Goal: Transaction & Acquisition: Purchase product/service

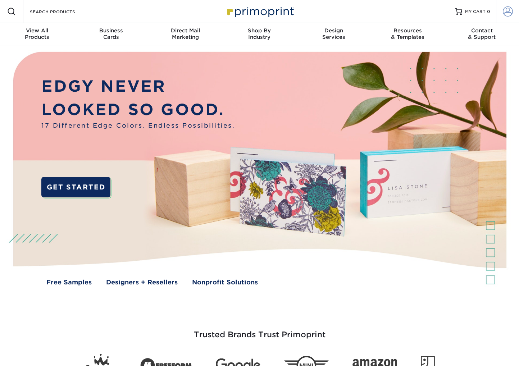
type input "[EMAIL_ADDRESS][DOMAIN_NAME]"
click at [506, 12] on span at bounding box center [508, 11] width 10 height 10
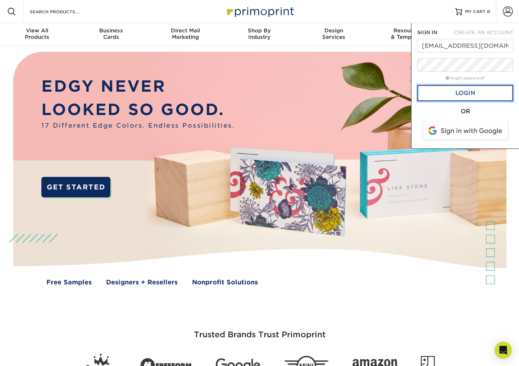
click at [472, 90] on link "Login" at bounding box center [465, 93] width 96 height 17
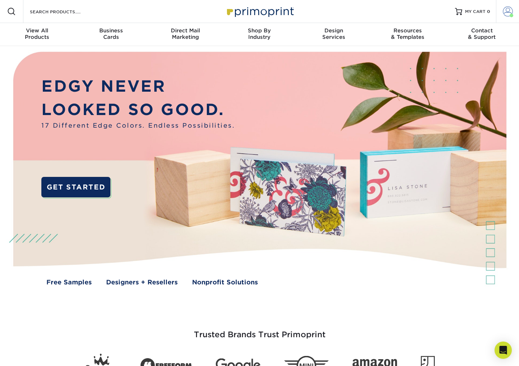
click at [507, 10] on span at bounding box center [508, 11] width 10 height 10
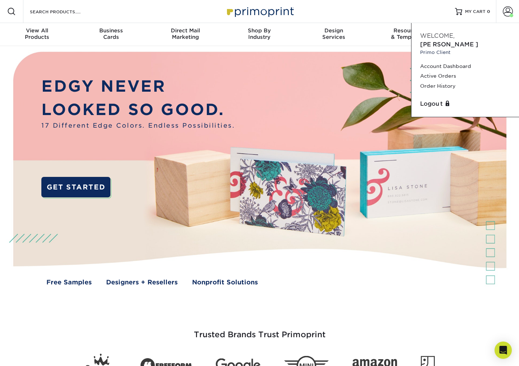
click at [460, 41] on span "[PERSON_NAME]" at bounding box center [449, 44] width 58 height 7
click at [436, 49] on small "Primo Client" at bounding box center [465, 52] width 90 height 7
click at [437, 49] on small "Primo Client" at bounding box center [465, 52] width 90 height 7
click at [508, 15] on span at bounding box center [508, 11] width 10 height 10
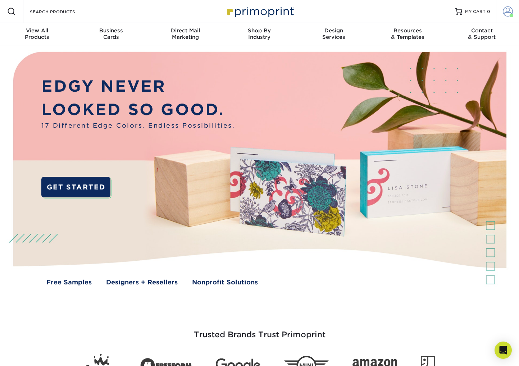
click at [511, 13] on span at bounding box center [508, 11] width 10 height 10
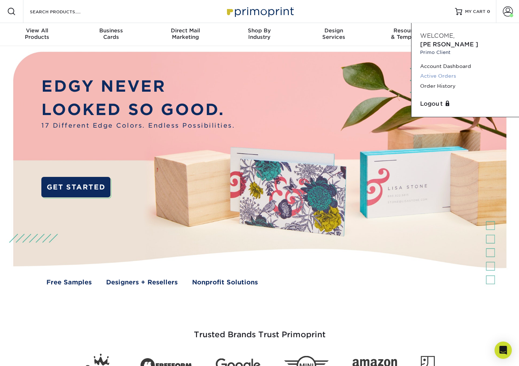
click at [451, 71] on link "Active Orders" at bounding box center [465, 76] width 90 height 10
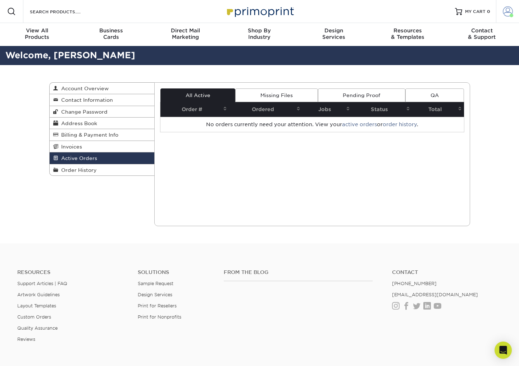
click at [507, 14] on span at bounding box center [508, 11] width 10 height 10
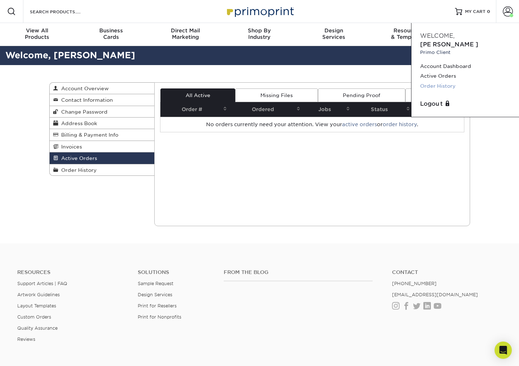
click at [439, 81] on link "Order History" at bounding box center [465, 86] width 90 height 10
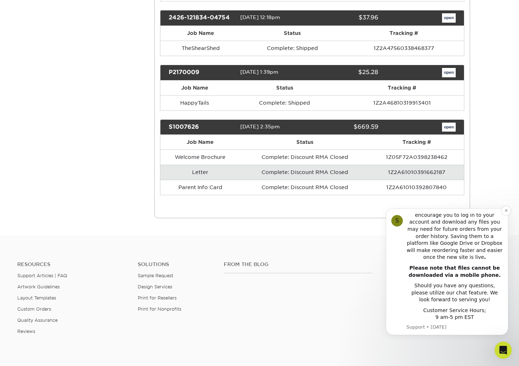
scroll to position [230, 0]
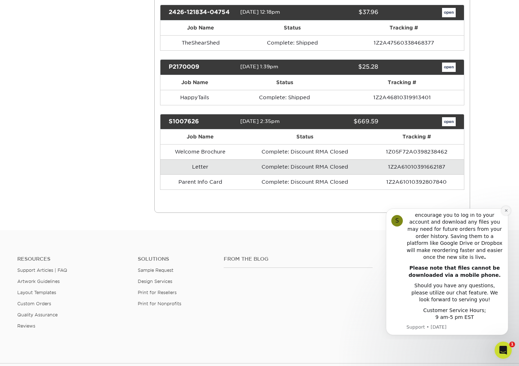
click at [507, 212] on icon "Dismiss notification" at bounding box center [506, 211] width 4 height 4
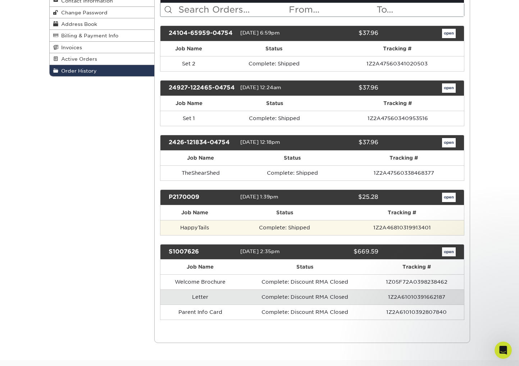
scroll to position [0, 0]
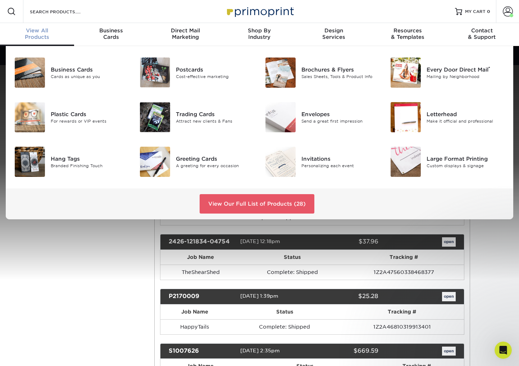
click at [46, 36] on div "View All Products" at bounding box center [37, 33] width 74 height 13
click at [40, 33] on span "View All" at bounding box center [37, 30] width 74 height 6
click at [58, 69] on div "Business Cards" at bounding box center [90, 70] width 78 height 8
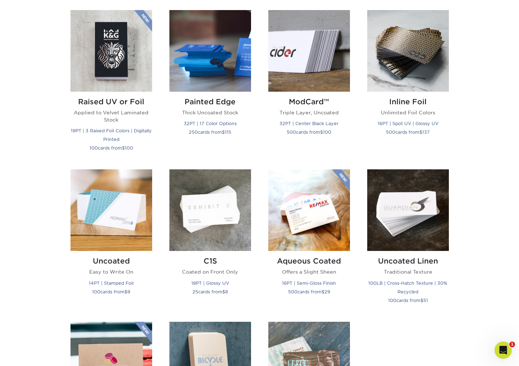
scroll to position [642, 0]
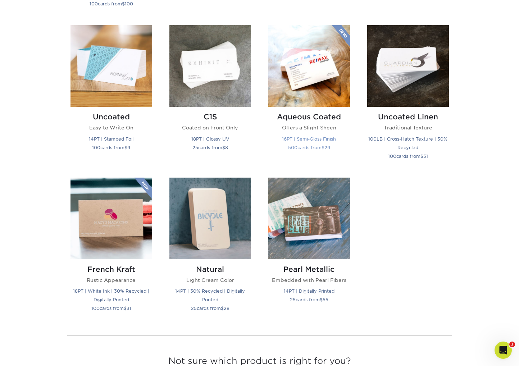
click at [298, 117] on h2 "Aqueous Coated" at bounding box center [309, 117] width 82 height 9
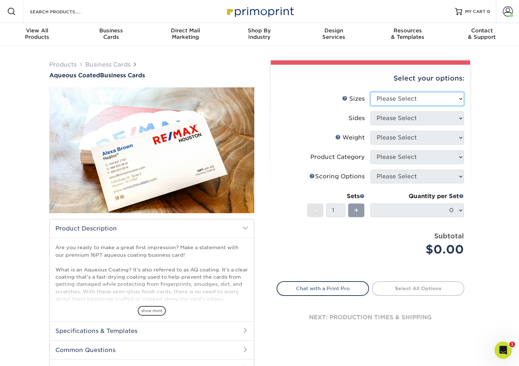
click at [395, 98] on select "Please Select 1.5" x 3.5" - Mini 1.75" x 3.5" - Mini 2" x 3" - Mini 2" x 3.5" -…" at bounding box center [418, 99] width 94 height 14
select select "2.00x3.50"
click at [371, 92] on select "Please Select 1.5" x 3.5" - Mini 1.75" x 3.5" - Mini 2" x 3" - Mini 2" x 3.5" -…" at bounding box center [418, 99] width 94 height 14
click at [385, 119] on select "Please Select Print Both Sides Print Front Only" at bounding box center [418, 119] width 94 height 14
select select "32d3c223-f82c-492b-b915-ba065a00862f"
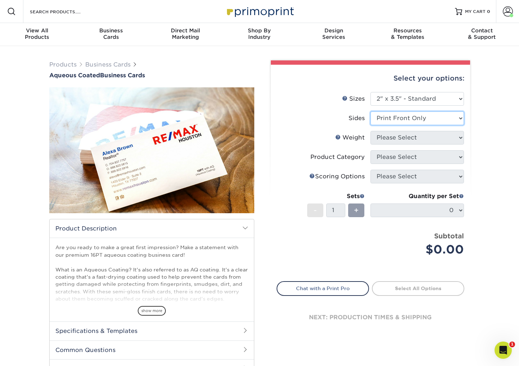
click at [371, 112] on select "Please Select Print Both Sides Print Front Only" at bounding box center [418, 119] width 94 height 14
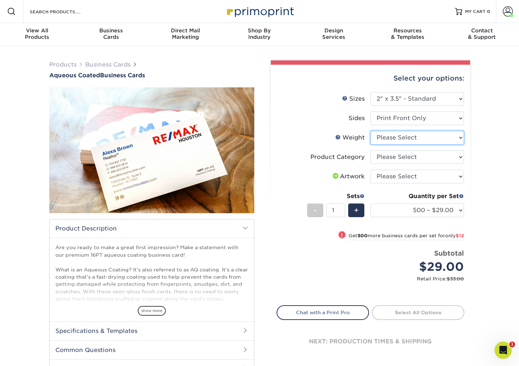
click at [385, 135] on select "Please Select 16PT" at bounding box center [418, 138] width 94 height 14
select select "16PT"
click at [371, 131] on select "Please Select 16PT" at bounding box center [418, 138] width 94 height 14
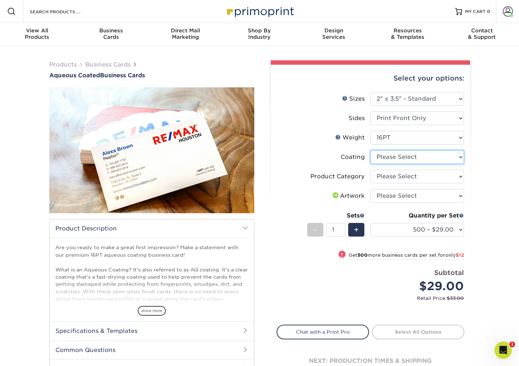
click at [386, 155] on select at bounding box center [418, 157] width 94 height 14
select select "d41dab50-ff65-4f4f-bb17-2afe4d36ae33"
click at [371, 150] on select at bounding box center [418, 157] width 94 height 14
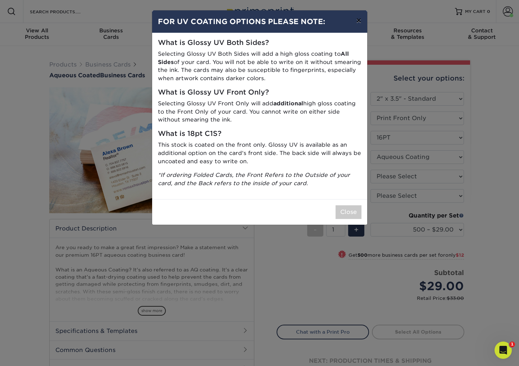
click at [358, 22] on button "×" at bounding box center [358, 20] width 17 height 20
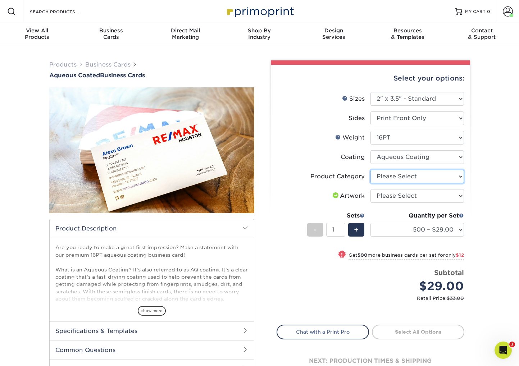
click at [391, 174] on select "Please Select Business Cards" at bounding box center [418, 177] width 94 height 14
select select "3b5148f1-0588-4f88-a218-97bcfdce65c1"
click at [371, 170] on select "Please Select Business Cards" at bounding box center [418, 177] width 94 height 14
click at [388, 194] on select "Please Select I will upload files I need a design - $100" at bounding box center [418, 196] width 94 height 14
select select "upload"
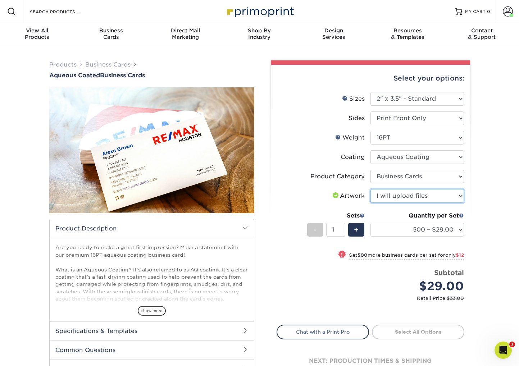
click at [371, 189] on select "Please Select I will upload files I need a design - $100" at bounding box center [418, 196] width 94 height 14
click at [399, 328] on link "Proceed to Shipping" at bounding box center [418, 331] width 92 height 13
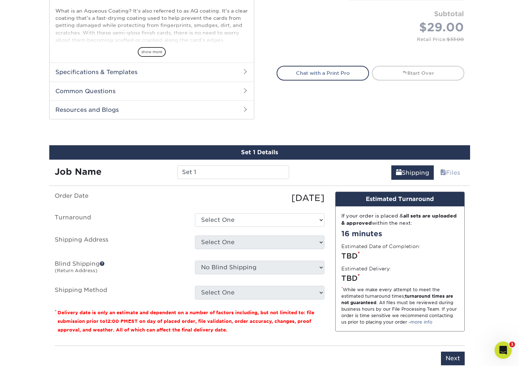
scroll to position [268, 0]
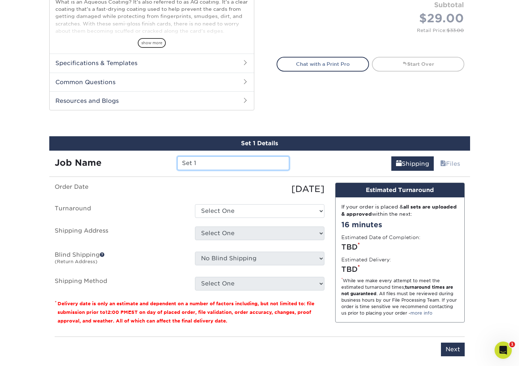
click at [204, 163] on input "Set 1" at bounding box center [233, 164] width 112 height 14
type input "Set 1 DAVID"
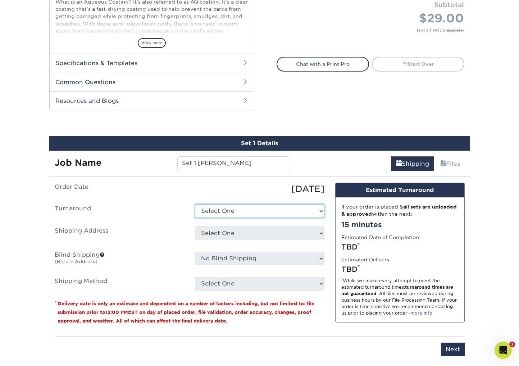
click at [244, 210] on select "Select One 2-4 Business Days 2 Day Next Business Day" at bounding box center [260, 211] width 130 height 14
select select "aa0185ea-a96d-441f-8143-eb61b0f30a0b"
click at [195, 204] on select "Select One 2-4 Business Days 2 Day Next Business Day" at bounding box center [260, 211] width 130 height 14
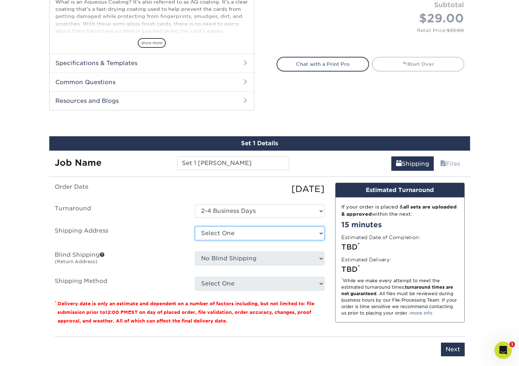
click at [239, 235] on select "Select One Amy Chandler ER Business Cards TheShearShedBusinessCards + Add New A…" at bounding box center [260, 234] width 130 height 14
select select "newaddress"
click at [195, 227] on select "Select One Amy Chandler ER Business Cards TheShearShedBusinessCards + Add New A…" at bounding box center [260, 234] width 130 height 14
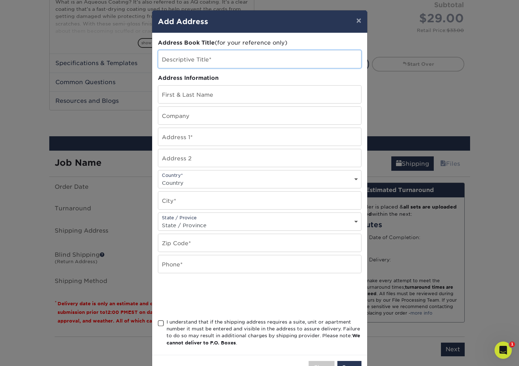
click at [183, 62] on input "text" at bounding box center [259, 59] width 203 height 18
click at [176, 62] on input "ThreeLeaf Farms" at bounding box center [259, 59] width 203 height 18
type input "Three Leaf Farms"
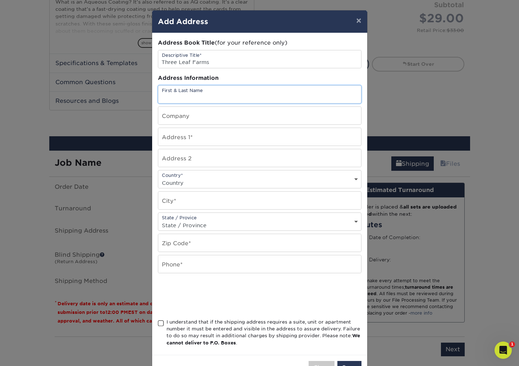
click at [177, 92] on input "text" at bounding box center [259, 95] width 203 height 18
type input "David Hatfield"
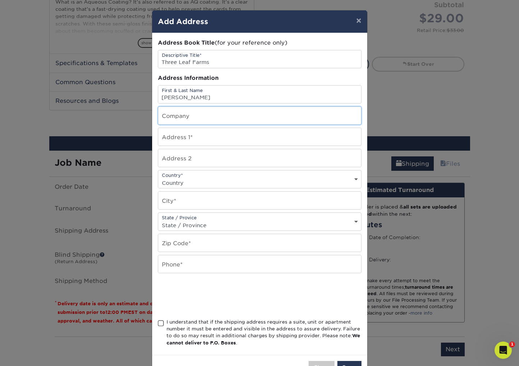
click at [196, 115] on input "text" at bounding box center [259, 116] width 203 height 18
click at [169, 119] on input "THree Leaf Farms" at bounding box center [259, 116] width 203 height 18
type input "Three Leaf Farms"
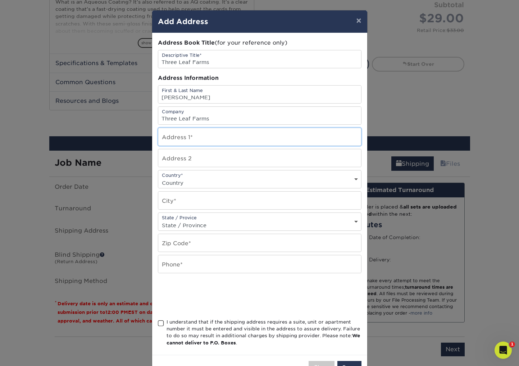
click at [168, 137] on input "text" at bounding box center [259, 137] width 203 height 18
click at [164, 137] on input "text" at bounding box center [259, 137] width 203 height 18
paste input "[STREET_ADDRESS]"
type input "[STREET_ADDRESS]"
click at [176, 160] on input "text" at bounding box center [259, 158] width 203 height 18
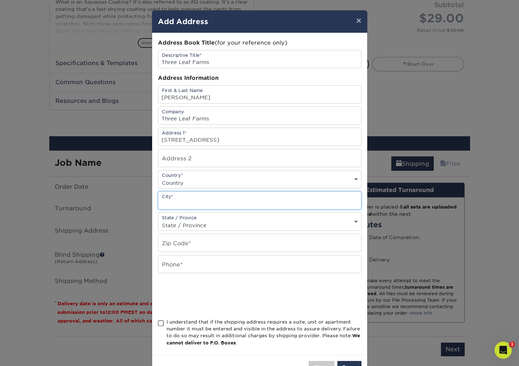
drag, startPoint x: 155, startPoint y: 201, endPoint x: 150, endPoint y: 201, distance: 4.3
click at [150, 201] on div "× Add Address Address Book Title (for your reference only) Descriptive Title* T…" at bounding box center [259, 183] width 519 height 366
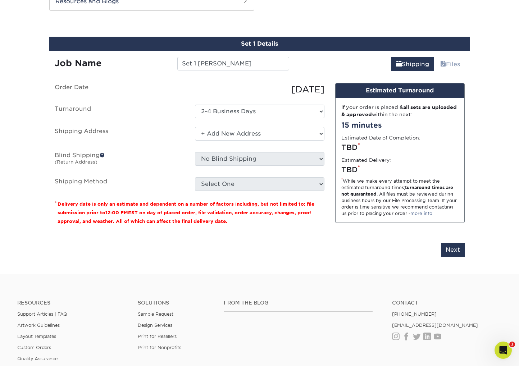
scroll to position [341, 0]
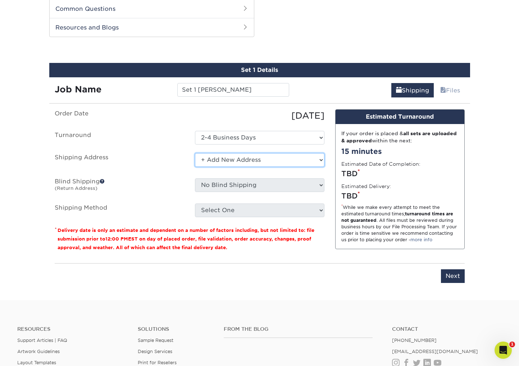
click at [319, 159] on select "Select One Amy Chandler ER Business Cards TheShearShedBusinessCards + Add New A…" at bounding box center [260, 160] width 130 height 14
click at [195, 153] on select "Select One Amy Chandler ER Business Cards TheShearShedBusinessCards + Add New A…" at bounding box center [260, 160] width 130 height 14
click at [201, 157] on select "Select One Amy Chandler ER Business Cards TheShearShedBusinessCards + Add New A…" at bounding box center [260, 160] width 130 height 14
click at [195, 153] on select "Select One Amy Chandler ER Business Cards TheShearShedBusinessCards + Add New A…" at bounding box center [260, 160] width 130 height 14
click at [320, 162] on select "Select One Amy Chandler ER Business Cards TheShearShedBusinessCards + Add New A…" at bounding box center [260, 160] width 130 height 14
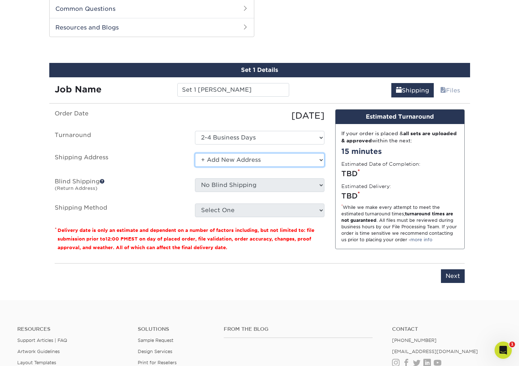
click at [195, 153] on select "Select One Amy Chandler ER Business Cards TheShearShedBusinessCards + Add New A…" at bounding box center [260, 160] width 130 height 14
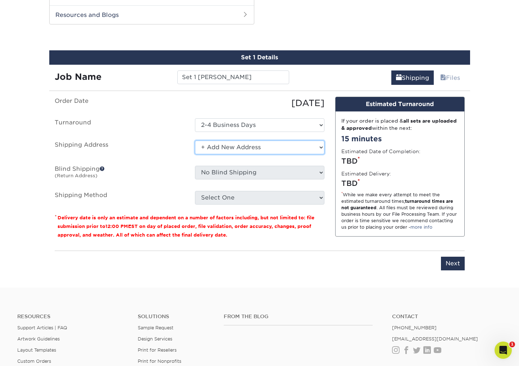
scroll to position [359, 0]
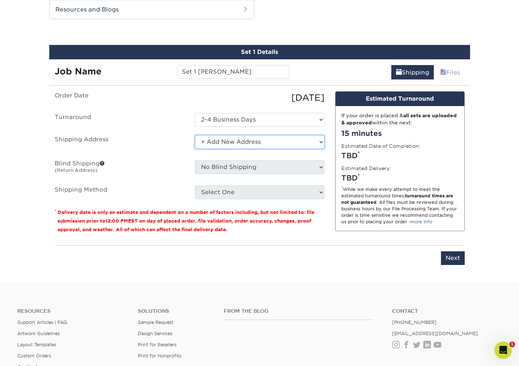
click at [233, 145] on select "Select One Amy Chandler ER Business Cards TheShearShedBusinessCards + Add New A…" at bounding box center [260, 142] width 130 height 14
click at [195, 135] on select "Select One Amy Chandler ER Business Cards TheShearShedBusinessCards + Add New A…" at bounding box center [260, 142] width 130 height 14
click at [201, 141] on select "Select One Amy Chandler ER Business Cards TheShearShedBusinessCards + Add New A…" at bounding box center [260, 142] width 130 height 14
click at [195, 135] on select "Select One Amy Chandler ER Business Cards TheShearShedBusinessCards + Add New A…" at bounding box center [260, 142] width 130 height 14
click at [321, 143] on select "Select One Amy Chandler ER Business Cards TheShearShedBusinessCards + Add New A…" at bounding box center [260, 142] width 130 height 14
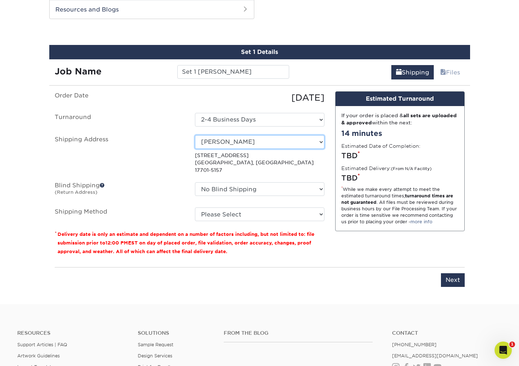
click at [322, 141] on select "Select One Amy Chandler ER Business Cards TheShearShedBusinessCards + Add New A…" at bounding box center [260, 142] width 130 height 14
select select "newaddress"
click at [195, 135] on select "Select One Amy Chandler ER Business Cards TheShearShedBusinessCards + Add New A…" at bounding box center [260, 142] width 130 height 14
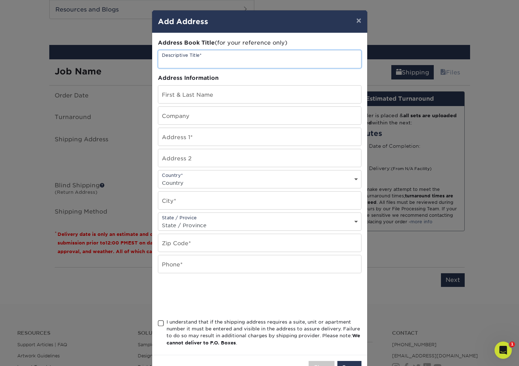
click at [197, 60] on input "text" at bounding box center [259, 59] width 203 height 18
type input "Three Leaf Farms"
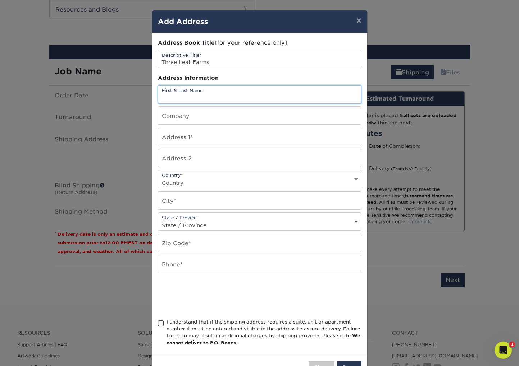
click at [199, 98] on input "text" at bounding box center [259, 95] width 203 height 18
click at [189, 98] on input "text" at bounding box center [259, 95] width 203 height 18
type input "David Hatfield"
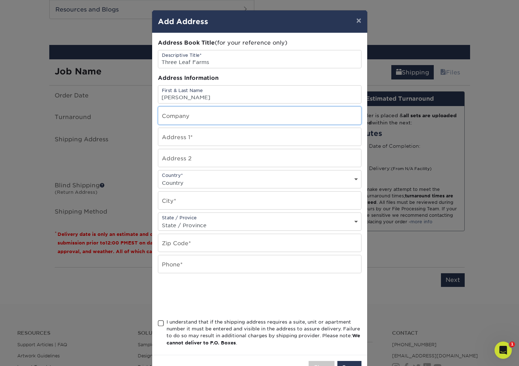
click at [193, 119] on input "text" at bounding box center [259, 116] width 203 height 18
click at [168, 118] on input "THree Leaf Farms" at bounding box center [259, 116] width 203 height 18
type input "Three Leaf Farms"
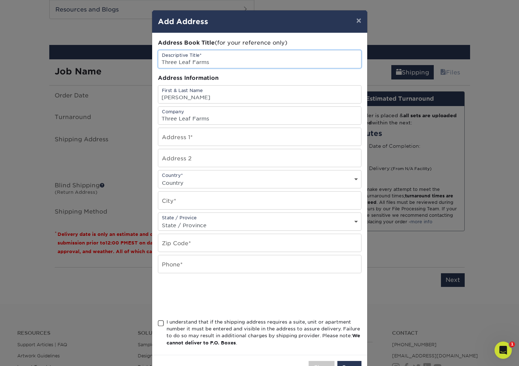
click at [211, 61] on input "Three Leaf Farms" at bounding box center [259, 59] width 203 height 18
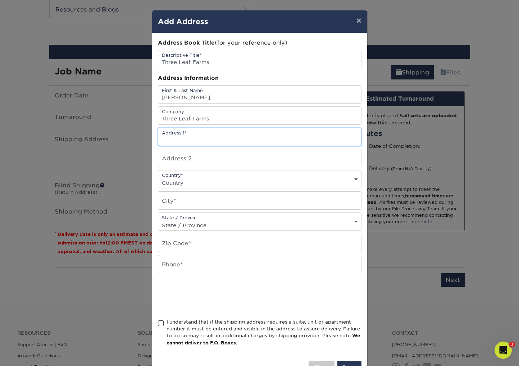
click at [195, 137] on input "text" at bounding box center [259, 137] width 203 height 18
click at [189, 137] on input "text" at bounding box center [259, 137] width 203 height 18
paste input "6022 E County Road 1000 N"
type input "6022 E County Road 1000 N"
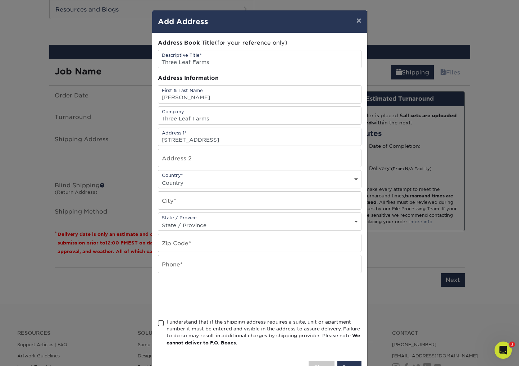
click at [356, 180] on select "Country United States Canada ----------------------------- Afghanistan Albania …" at bounding box center [259, 183] width 203 height 10
select select "US"
click at [158, 178] on select "Country United States Canada ----------------------------- Afghanistan Albania …" at bounding box center [259, 183] width 203 height 10
click at [190, 199] on input "text" at bounding box center [259, 201] width 203 height 18
type input "Pittsboro"
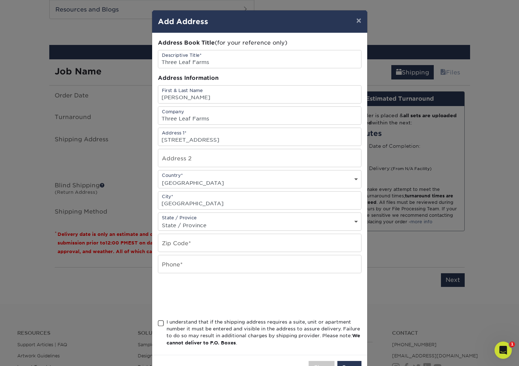
click at [352, 220] on select "State / Province Alabama Alaska Arizona Arkansas California Colorado Connecticu…" at bounding box center [259, 225] width 203 height 10
select select "IN"
click at [158, 220] on select "State / Province Alabama Alaska Arizona Arkansas California Colorado Connecticu…" at bounding box center [259, 225] width 203 height 10
click at [179, 244] on input "text" at bounding box center [259, 243] width 203 height 18
paste input "46167"
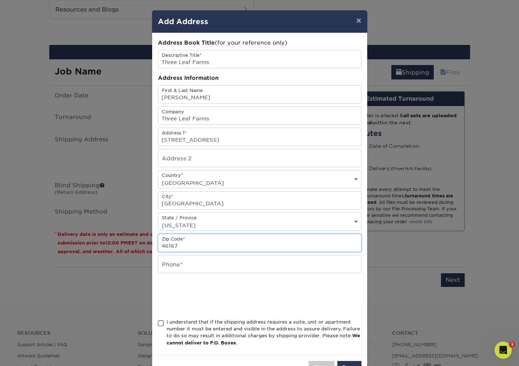
type input "46167"
click at [177, 264] on input "text" at bounding box center [259, 264] width 203 height 18
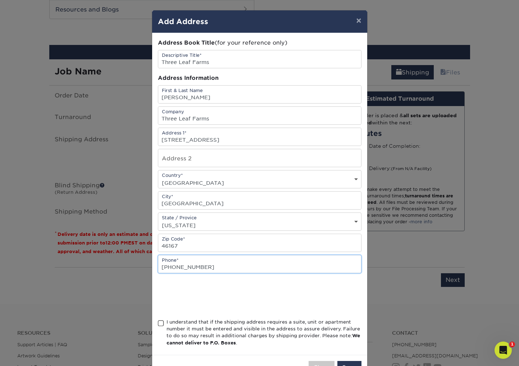
type input "765-404-5099"
drag, startPoint x: 285, startPoint y: 291, endPoint x: 280, endPoint y: 292, distance: 5.5
click at [285, 291] on div at bounding box center [260, 296] width 204 height 28
click at [160, 323] on span at bounding box center [161, 323] width 6 height 7
click at [0, 0] on input "I understand that if the shipping address requires a suite, unit or apartment n…" at bounding box center [0, 0] width 0 height 0
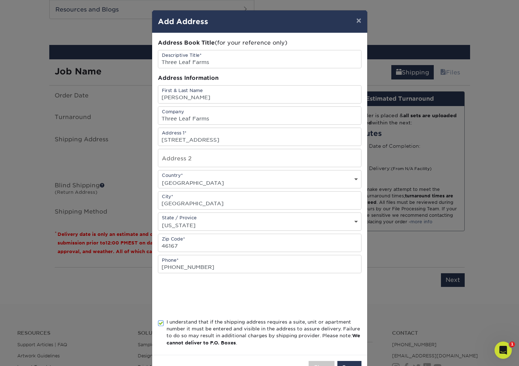
scroll to position [25, 0]
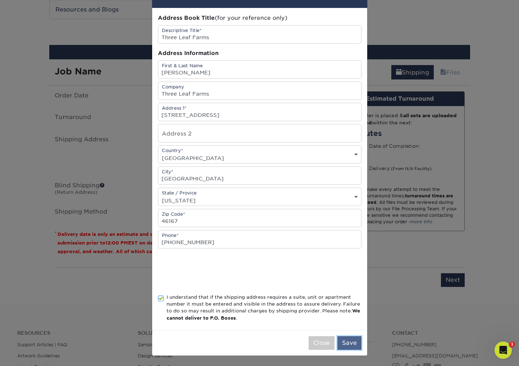
click at [349, 343] on button "Save" at bounding box center [349, 343] width 24 height 14
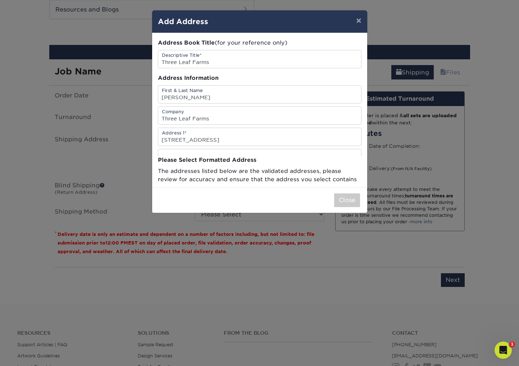
scroll to position [0, 0]
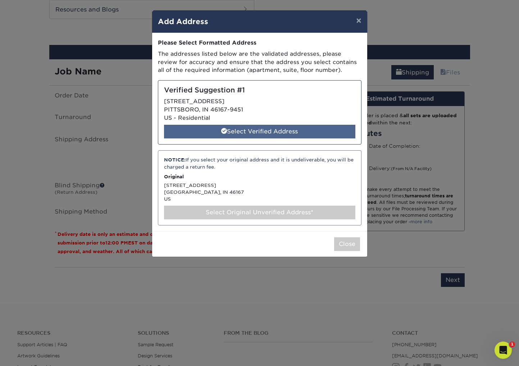
click at [245, 129] on div "Select Verified Address" at bounding box center [259, 132] width 191 height 14
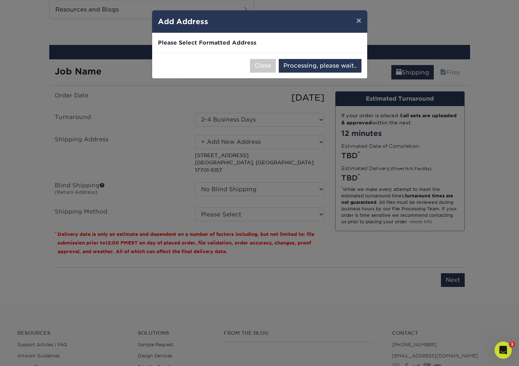
select select "285869"
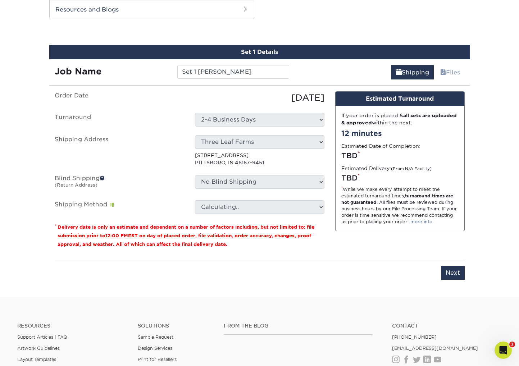
scroll to position [359, 0]
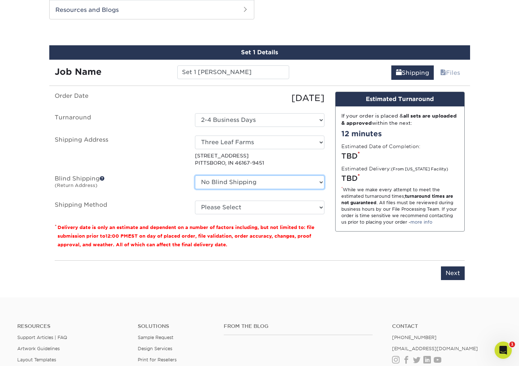
click at [246, 181] on select "No Blind Shipping Amy Chandler ER Business Cards TheShearShedBusinessCards + Ad…" at bounding box center [260, 183] width 130 height 14
click at [195, 176] on select "No Blind Shipping Amy Chandler ER Business Cards TheShearShedBusinessCards + Ad…" at bounding box center [260, 183] width 130 height 14
click at [246, 181] on select "No Blind Shipping Amy Chandler ER Business Cards TheShearShedBusinessCards + Ad…" at bounding box center [260, 183] width 130 height 14
click at [195, 176] on select "No Blind Shipping Amy Chandler ER Business Cards TheShearShedBusinessCards + Ad…" at bounding box center [260, 183] width 130 height 14
click at [103, 179] on span at bounding box center [102, 178] width 5 height 5
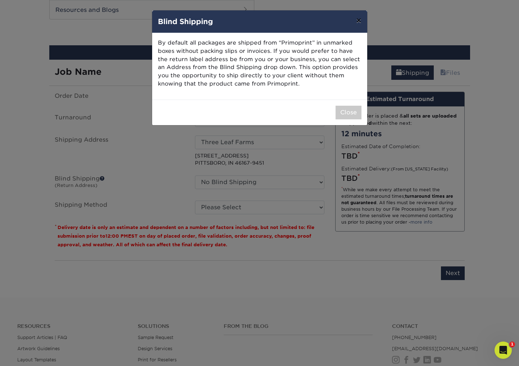
click at [358, 21] on button "×" at bounding box center [358, 20] width 17 height 20
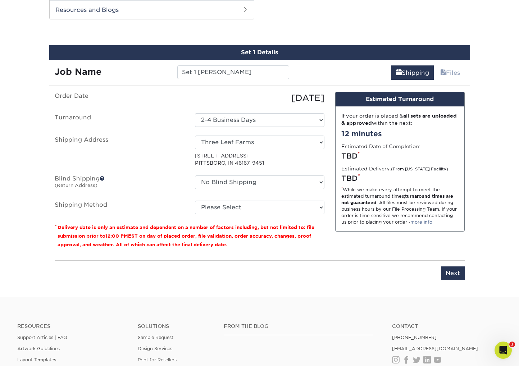
scroll to position [360, 0]
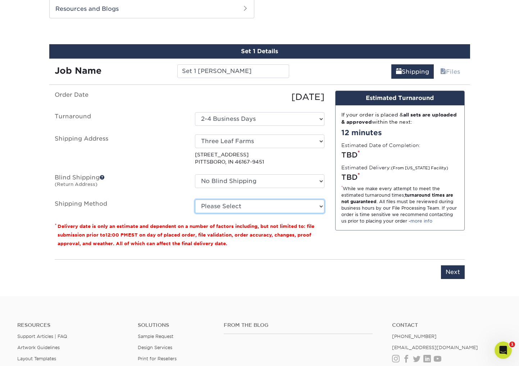
click at [224, 207] on select "Please Select Ground Shipping (+$8.96) 3 Day Shipping Service (+$24.92) 2 Day A…" at bounding box center [260, 207] width 130 height 14
select select "03"
click at [195, 200] on select "Please Select Ground Shipping (+$8.96) 3 Day Shipping Service (+$24.92) 2 Day A…" at bounding box center [260, 207] width 130 height 14
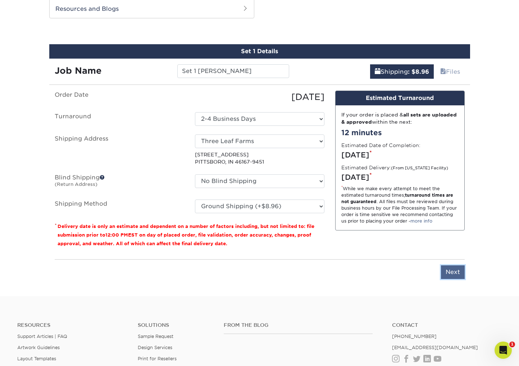
click at [451, 272] on input "Next" at bounding box center [453, 273] width 24 height 14
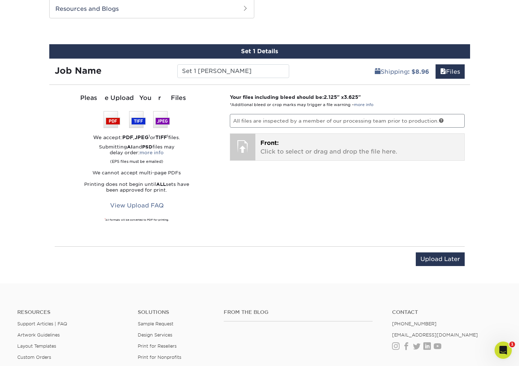
click at [275, 145] on span "Front:" at bounding box center [269, 143] width 18 height 7
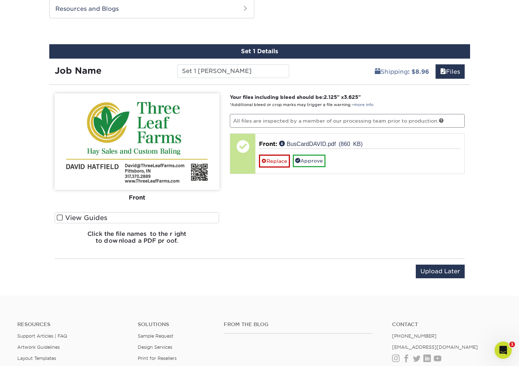
click at [60, 217] on span at bounding box center [60, 217] width 6 height 7
click at [0, 0] on input "View Guides" at bounding box center [0, 0] width 0 height 0
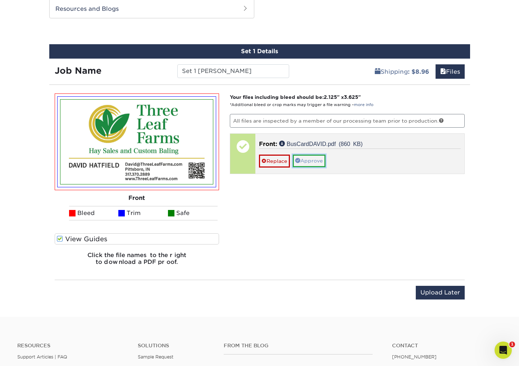
click at [311, 160] on link "Approve" at bounding box center [309, 161] width 33 height 12
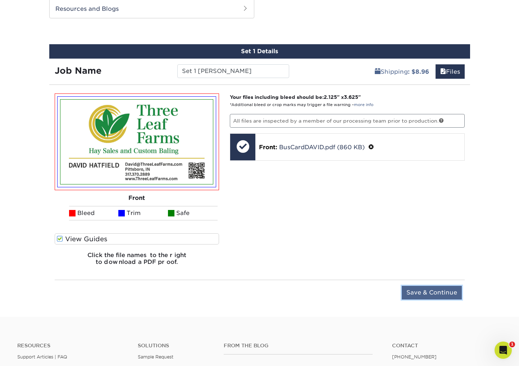
click at [424, 288] on input "Save & Continue" at bounding box center [432, 293] width 60 height 14
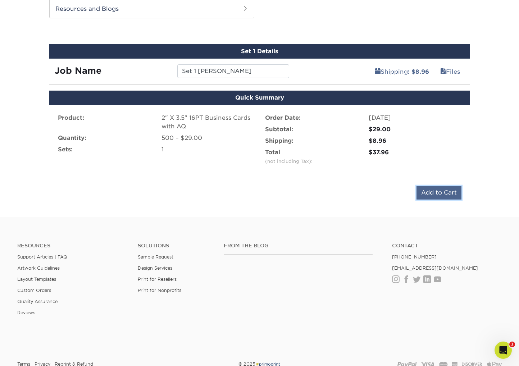
click at [432, 194] on input "Add to Cart" at bounding box center [439, 193] width 45 height 14
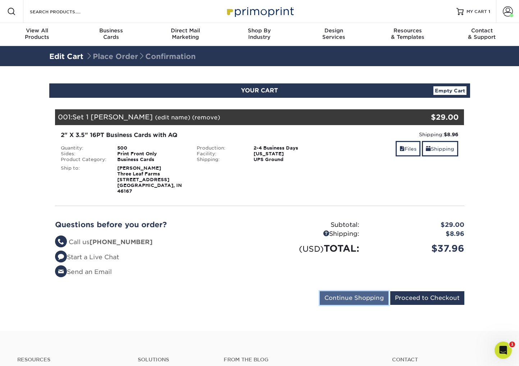
click at [358, 296] on input "Continue Shopping" at bounding box center [354, 298] width 69 height 14
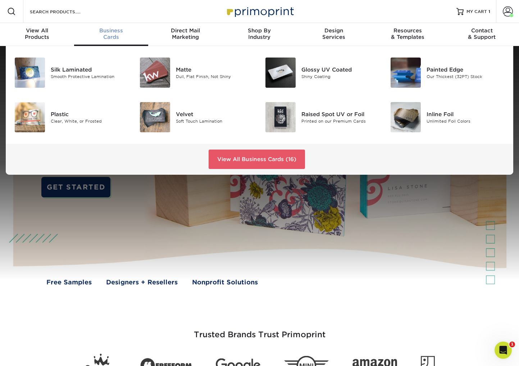
click at [105, 35] on div "Business Cards" at bounding box center [111, 33] width 74 height 13
click at [258, 158] on link "View All Business Cards (16)" at bounding box center [257, 159] width 96 height 19
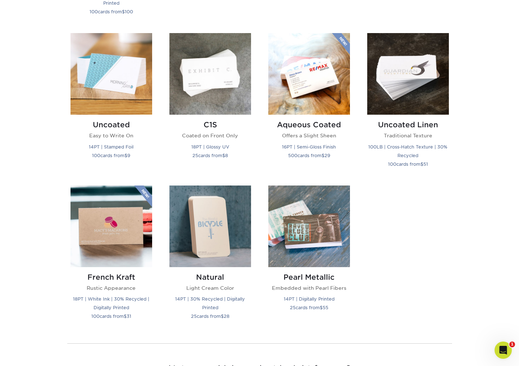
scroll to position [601, 0]
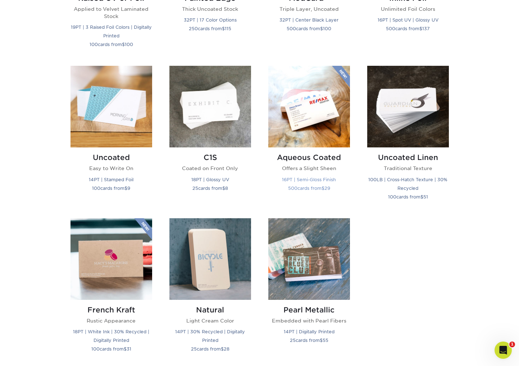
click at [292, 159] on h2 "Aqueous Coated" at bounding box center [309, 157] width 82 height 9
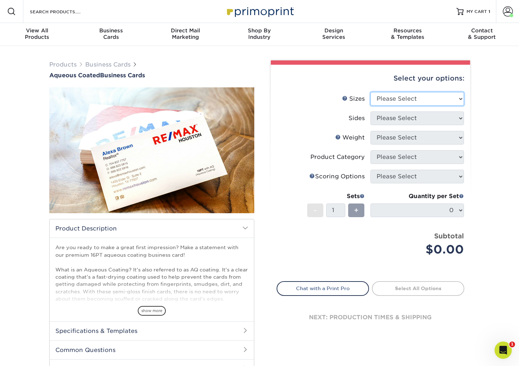
click at [382, 97] on select "Please Select 1.5" x 3.5" - Mini 1.75" x 3.5" - Mini 2" x 3" - Mini 2" x 3.5" -…" at bounding box center [418, 99] width 94 height 14
click at [371, 92] on select "Please Select 1.5" x 3.5" - Mini 1.75" x 3.5" - Mini 2" x 3" - Mini 2" x 3.5" -…" at bounding box center [418, 99] width 94 height 14
click at [385, 100] on select "Please Select 1.5" x 3.5" - Mini 1.75" x 3.5" - Mini 2" x 3" - Mini 2" x 3.5" -…" at bounding box center [418, 99] width 94 height 14
select select "2.00x3.50"
click at [371, 92] on select "Please Select 1.5" x 3.5" - Mini 1.75" x 3.5" - Mini 2" x 3" - Mini 2" x 3.5" -…" at bounding box center [418, 99] width 94 height 14
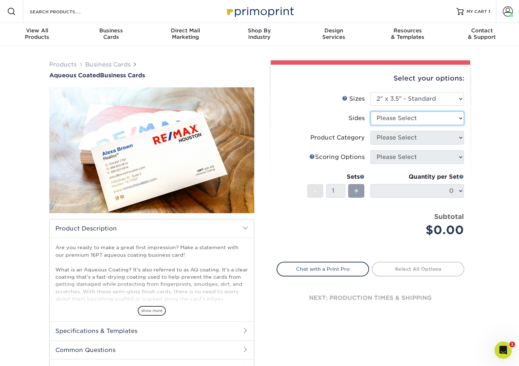
click at [385, 117] on select "Please Select Print Both Sides Print Front Only" at bounding box center [418, 119] width 94 height 14
select select "32d3c223-f82c-492b-b915-ba065a00862f"
click at [371, 112] on select "Please Select Print Both Sides Print Front Only" at bounding box center [418, 119] width 94 height 14
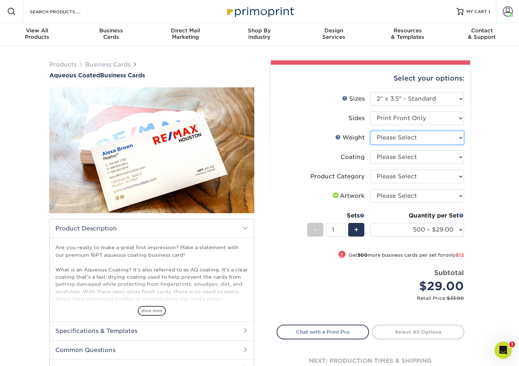
click at [444, 137] on select "Please Select 16PT" at bounding box center [418, 138] width 94 height 14
select select "16PT"
click at [371, 131] on select "Please Select 16PT" at bounding box center [418, 138] width 94 height 14
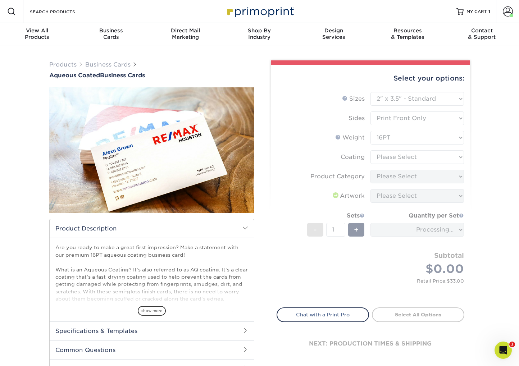
click at [431, 158] on form "Sizes Help Sizes Please Select 1.5" x 3.5" - Mini 1.75" x 3.5" - Mini 2" x 3" -…" at bounding box center [371, 195] width 188 height 207
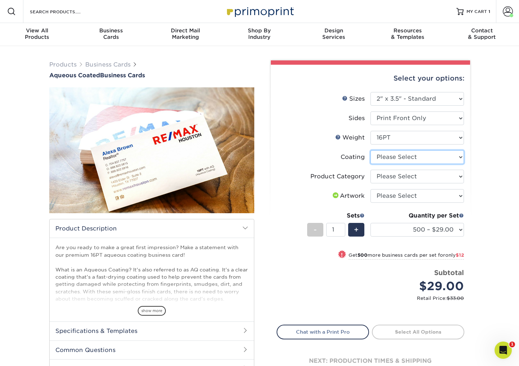
click at [458, 157] on select at bounding box center [418, 157] width 94 height 14
click at [443, 177] on select "Please Select Business Cards" at bounding box center [418, 177] width 94 height 14
select select "3b5148f1-0588-4f88-a218-97bcfdce65c1"
click at [371, 170] on select "Please Select Business Cards" at bounding box center [418, 177] width 94 height 14
click at [436, 194] on select "Please Select I will upload files I need a design - $100" at bounding box center [418, 196] width 94 height 14
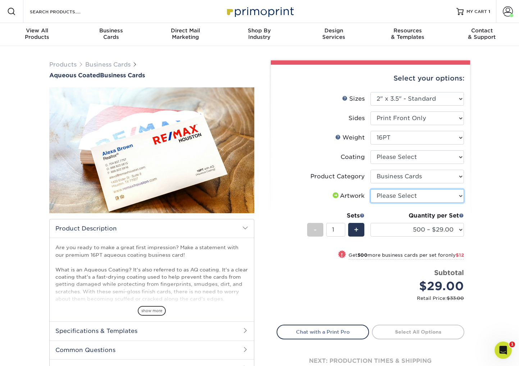
select select "upload"
click at [371, 189] on select "Please Select I will upload files I need a design - $100" at bounding box center [418, 196] width 94 height 14
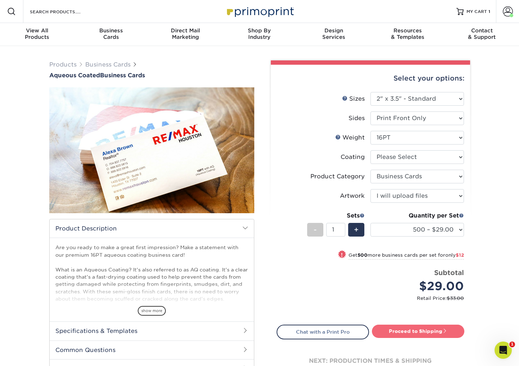
click at [391, 328] on link "Proceed to Shipping" at bounding box center [418, 331] width 92 height 13
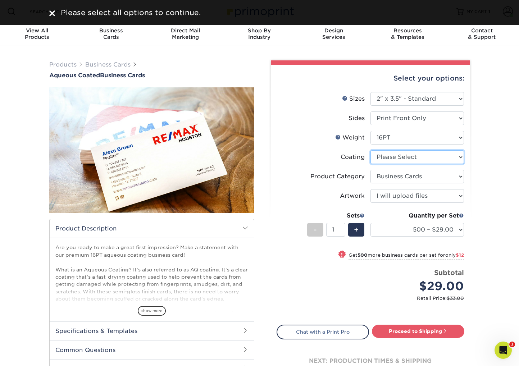
click at [427, 155] on select at bounding box center [418, 157] width 94 height 14
select select "d41dab50-ff65-4f4f-bb17-2afe4d36ae33"
click at [371, 150] on select at bounding box center [418, 157] width 94 height 14
select select "-1"
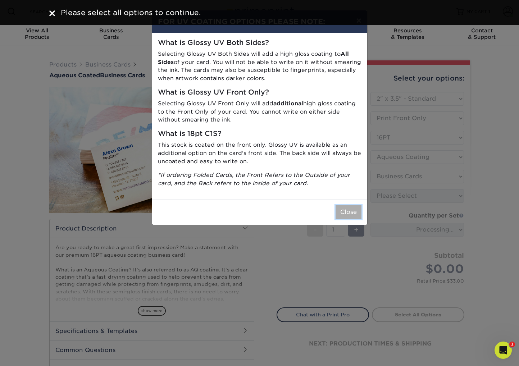
click at [346, 211] on button "Close" at bounding box center [349, 212] width 26 height 14
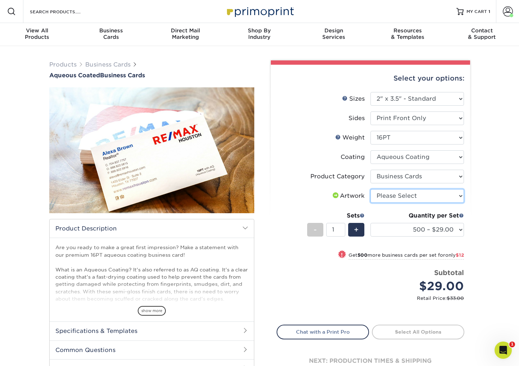
click at [394, 193] on select "Please Select I will upload files I need a design - $100" at bounding box center [418, 196] width 94 height 14
select select "upload"
click at [371, 189] on select "Please Select I will upload files I need a design - $100" at bounding box center [418, 196] width 94 height 14
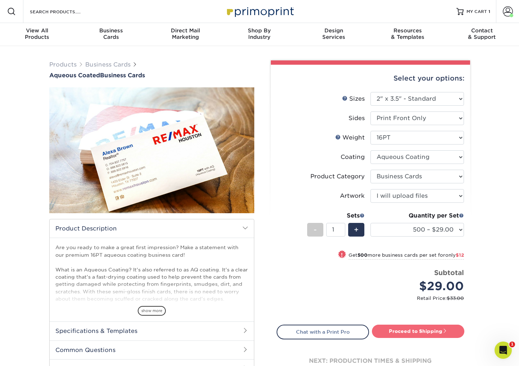
click at [396, 327] on link "Proceed to Shipping" at bounding box center [418, 331] width 92 height 13
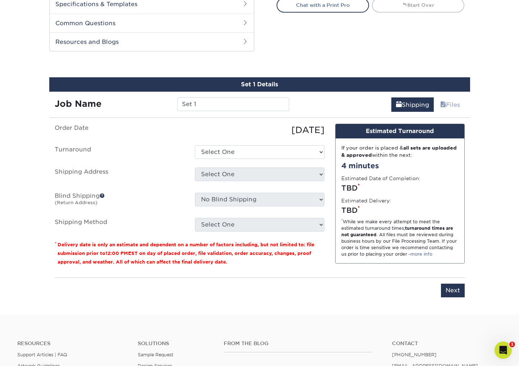
scroll to position [344, 0]
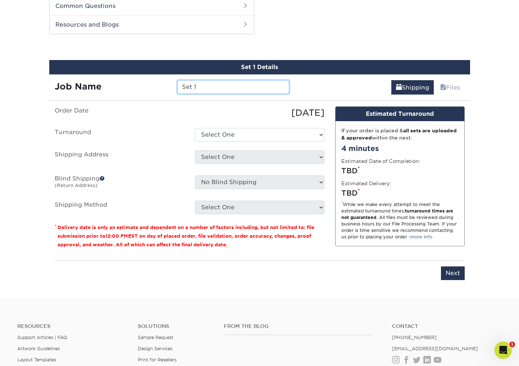
click at [202, 87] on input "Set 1" at bounding box center [233, 87] width 112 height 14
click at [196, 86] on input "Set 1 [PERSON_NAME]" at bounding box center [233, 87] width 112 height 14
type input "Set 2 [PERSON_NAME]"
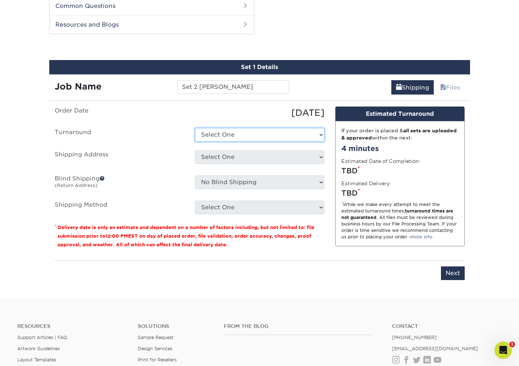
click at [210, 132] on select "Select One 2-4 Business Days 2 Day Next Business Day" at bounding box center [260, 135] width 130 height 14
select select "aa0185ea-a96d-441f-8143-eb61b0f30a0b"
click at [195, 128] on select "Select One 2-4 Business Days 2 Day Next Business Day" at bounding box center [260, 135] width 130 height 14
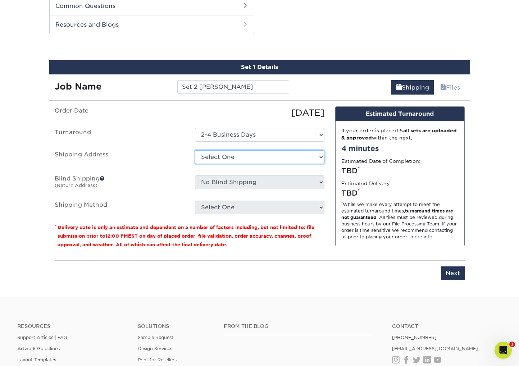
click at [211, 153] on select "Select One [PERSON_NAME] ER Business Cards TheShearShedBusinessCards Three Leaf…" at bounding box center [260, 157] width 130 height 14
select select "285869"
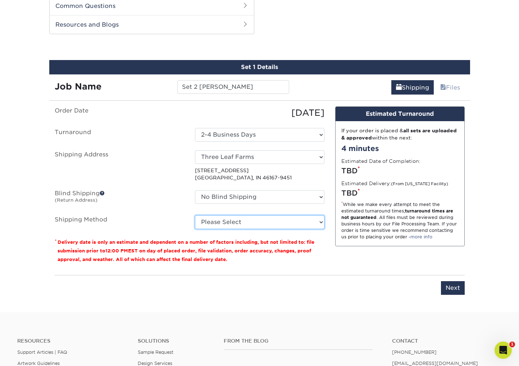
click at [217, 221] on select "Please Select Ground Shipping (+$8.96) 3 Day Shipping Service (+$24.92) 2 Day A…" at bounding box center [260, 223] width 130 height 14
select select "03"
click at [195, 216] on select "Please Select Ground Shipping (+$8.96) 3 Day Shipping Service (+$24.92) 2 Day A…" at bounding box center [260, 223] width 130 height 14
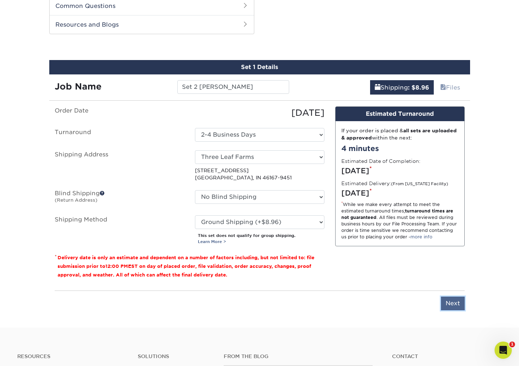
click at [452, 301] on input "Next" at bounding box center [453, 304] width 24 height 14
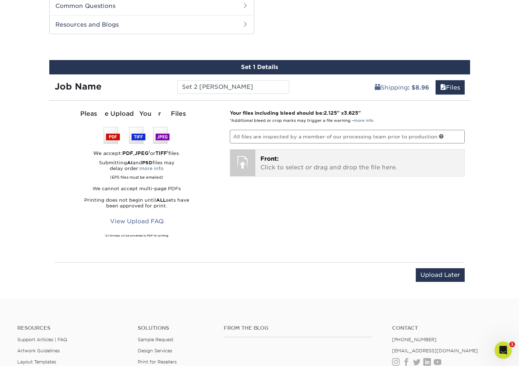
click at [246, 160] on div at bounding box center [242, 162] width 25 height 25
click at [281, 163] on p "Front: Click to select or drag and drop the file here." at bounding box center [359, 163] width 199 height 17
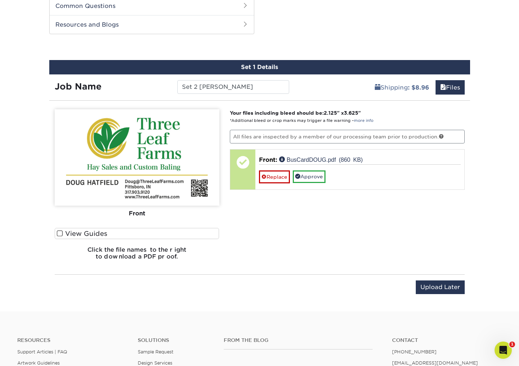
click at [62, 234] on span at bounding box center [60, 233] width 6 height 7
click at [0, 0] on input "View Guides" at bounding box center [0, 0] width 0 height 0
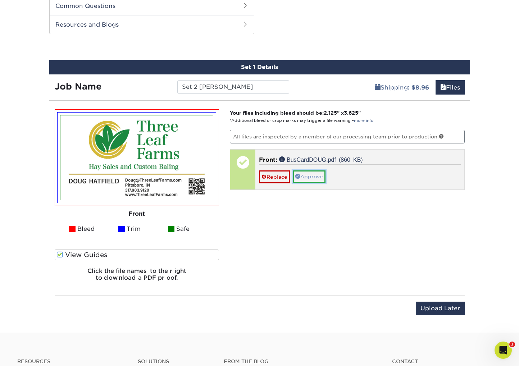
click at [310, 177] on link "Approve" at bounding box center [309, 177] width 33 height 12
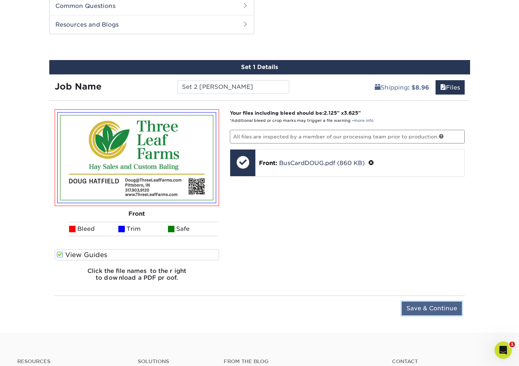
click at [426, 304] on input "Save & Continue" at bounding box center [432, 309] width 60 height 14
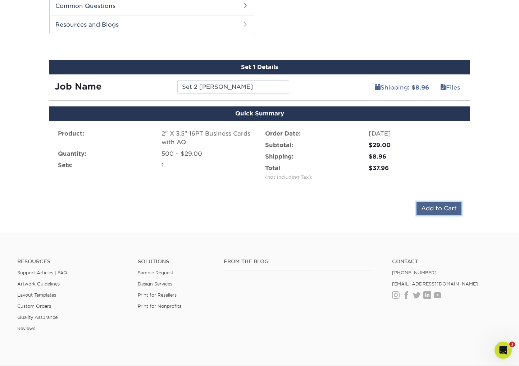
click at [441, 205] on input "Add to Cart" at bounding box center [439, 209] width 45 height 14
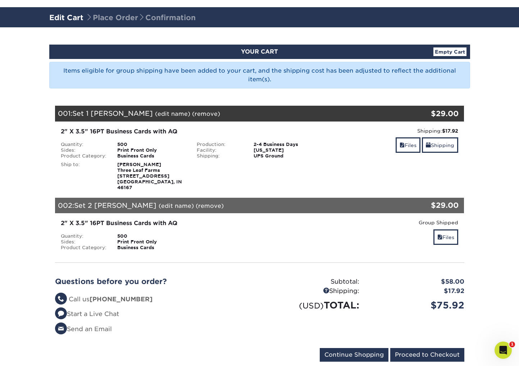
scroll to position [54, 0]
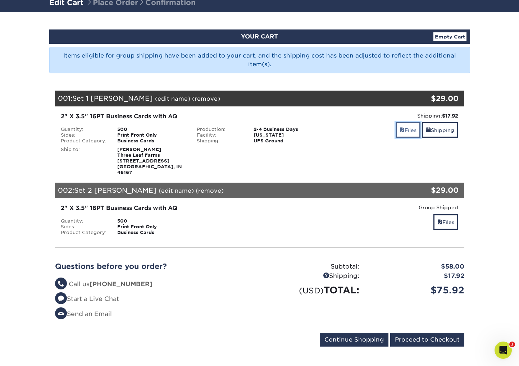
click at [406, 131] on link "Files" at bounding box center [408, 129] width 25 height 15
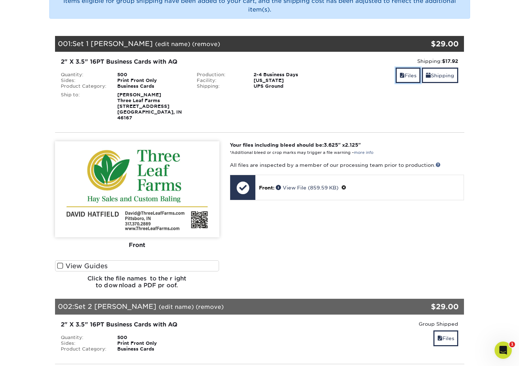
scroll to position [109, 0]
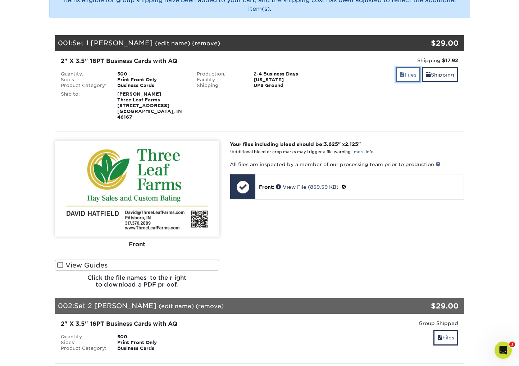
click at [408, 77] on link "Files" at bounding box center [408, 74] width 25 height 15
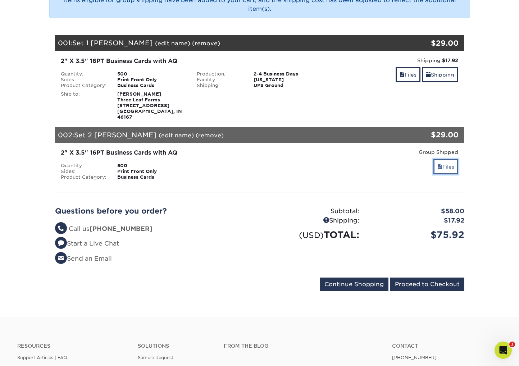
click at [448, 164] on link "Files" at bounding box center [446, 166] width 25 height 15
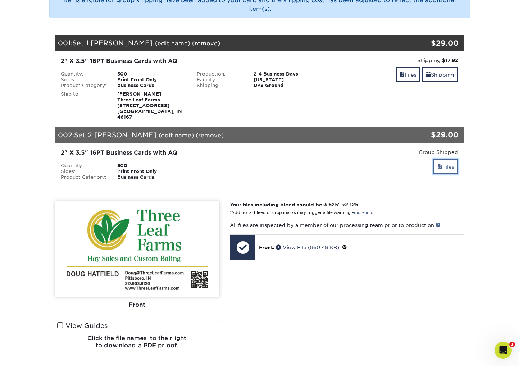
click at [448, 164] on link "Files" at bounding box center [446, 166] width 25 height 15
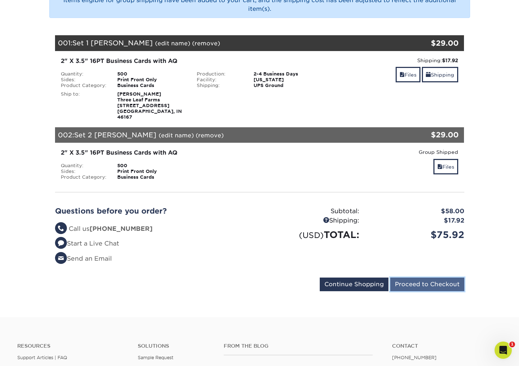
click at [412, 284] on input "Proceed to Checkout" at bounding box center [427, 285] width 74 height 14
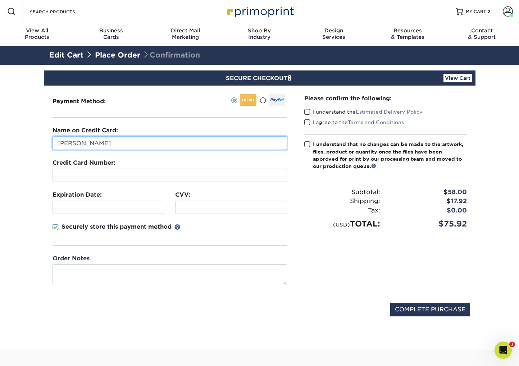
drag, startPoint x: 117, startPoint y: 144, endPoint x: 44, endPoint y: 140, distance: 73.2
click at [44, 140] on div "Payment Method:" at bounding box center [170, 190] width 252 height 208
type input "[PERSON_NAME]"
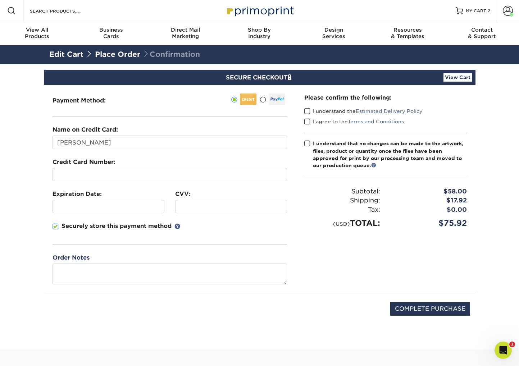
scroll to position [1, 0]
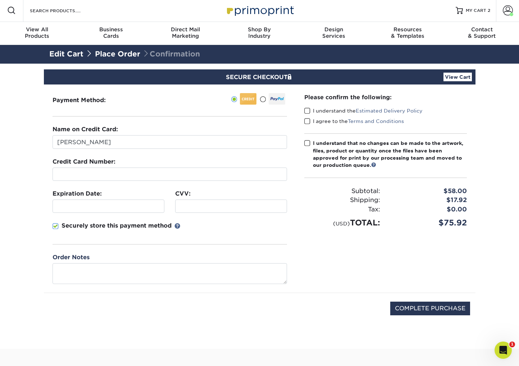
click at [137, 255] on div "Order Notes" at bounding box center [170, 268] width 235 height 31
click at [127, 256] on div "Order Notes" at bounding box center [170, 268] width 235 height 31
click at [307, 111] on span at bounding box center [307, 111] width 6 height 7
click at [0, 0] on input "I understand the Estimated Delivery Policy" at bounding box center [0, 0] width 0 height 0
click at [307, 122] on span at bounding box center [307, 121] width 6 height 7
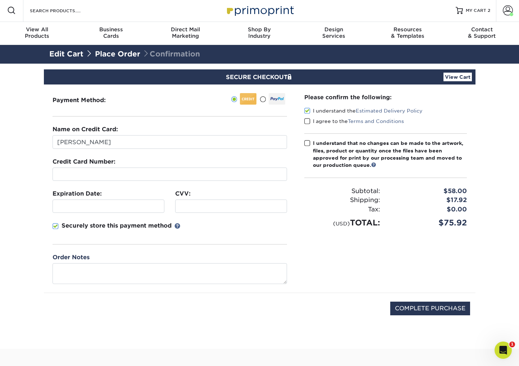
click at [0, 0] on input "I agree to the Terms and Conditions" at bounding box center [0, 0] width 0 height 0
click at [308, 144] on span at bounding box center [307, 143] width 6 height 7
click at [0, 0] on input "I understand that no changes can be made to the artwork, files, product or quan…" at bounding box center [0, 0] width 0 height 0
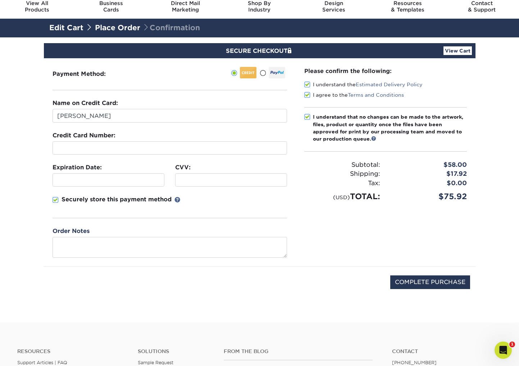
scroll to position [0, 0]
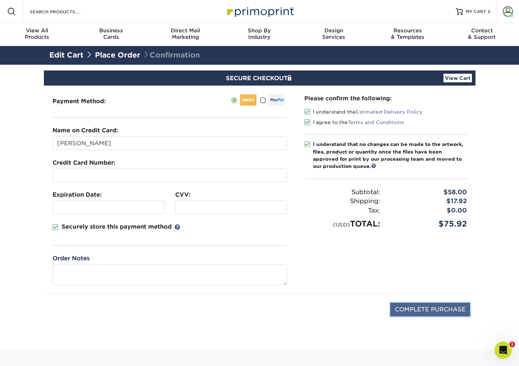
click at [430, 309] on input "COMPLETE PURCHASE" at bounding box center [430, 310] width 80 height 14
type input "PROCESSING, PLEASE WAIT..."
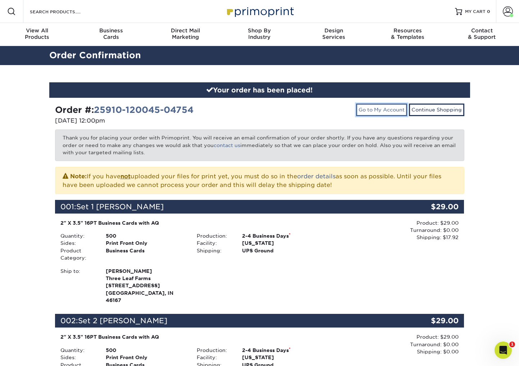
click at [374, 107] on link "Go to My Account" at bounding box center [381, 110] width 51 height 12
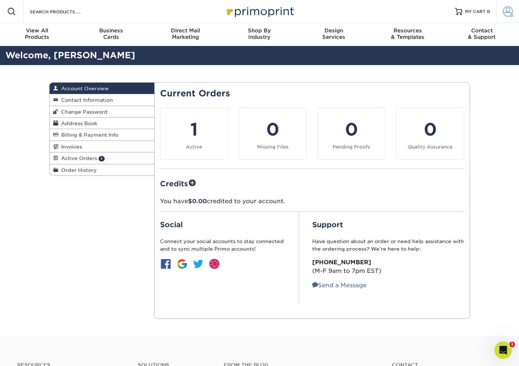
click at [503, 11] on span at bounding box center [508, 11] width 10 height 10
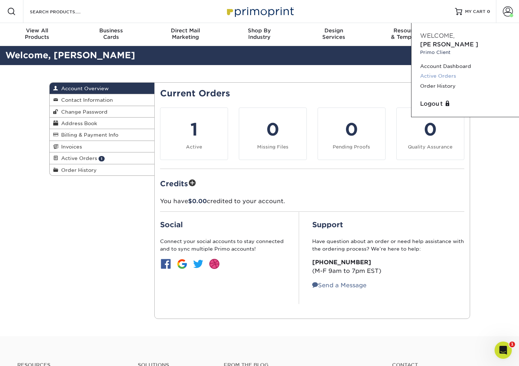
click at [436, 71] on link "Active Orders" at bounding box center [465, 76] width 90 height 10
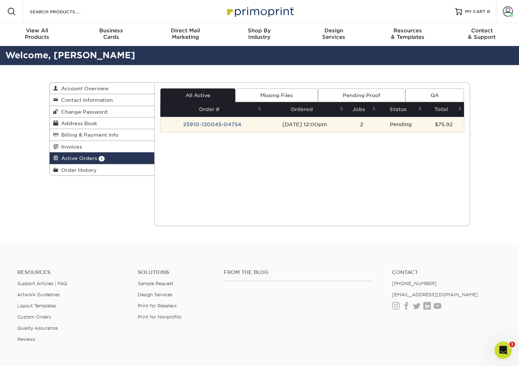
click at [234, 123] on td "25910-120045-04754" at bounding box center [211, 124] width 103 height 15
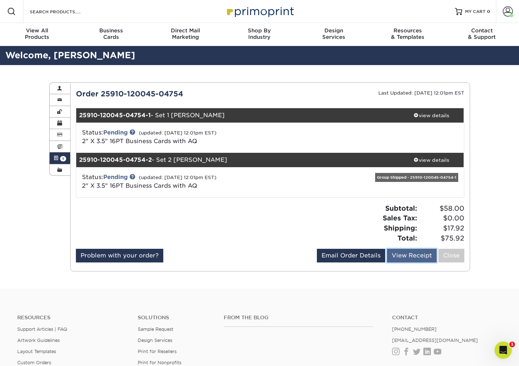
click at [402, 254] on link "View Receipt" at bounding box center [412, 256] width 50 height 14
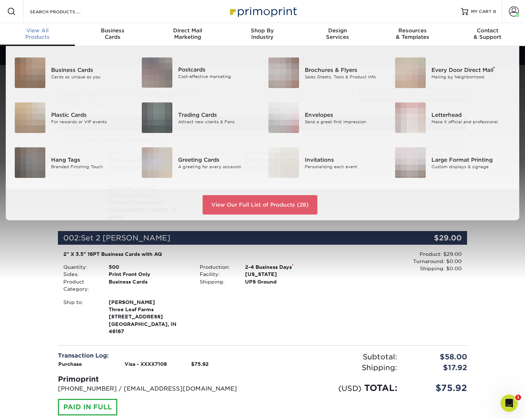
click at [46, 32] on span "View All" at bounding box center [37, 30] width 75 height 6
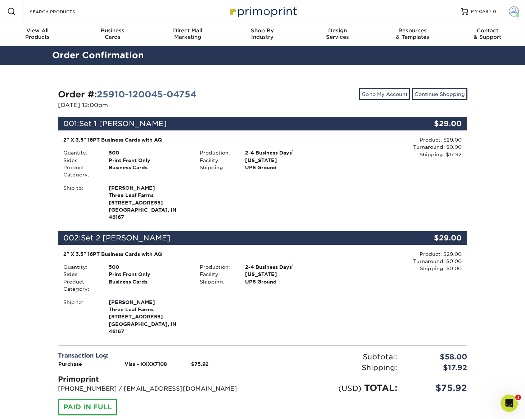
click at [510, 10] on span at bounding box center [514, 11] width 10 height 10
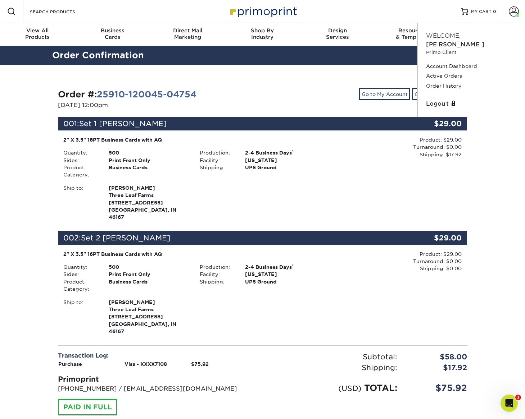
click at [371, 68] on div "Order #: 25910-120045-04754 09/10/2025 12:00pm Go to My Account Continue Shoppi…" at bounding box center [263, 267] width 432 height 405
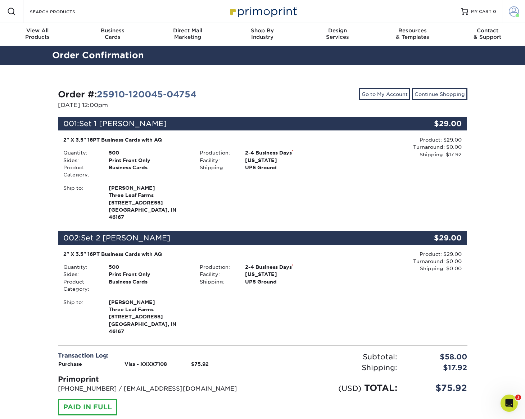
click at [510, 14] on span at bounding box center [514, 11] width 10 height 10
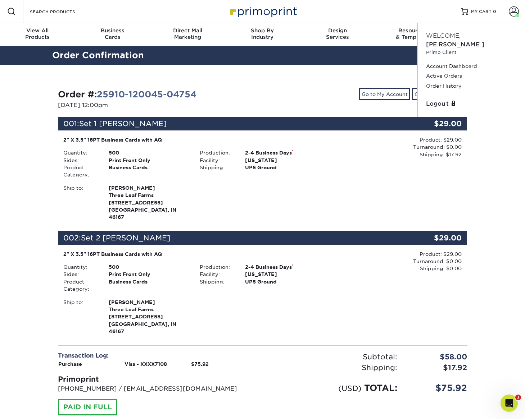
click at [445, 49] on small "Primo Client" at bounding box center [471, 52] width 90 height 7
click at [441, 62] on link "Account Dashboard" at bounding box center [471, 67] width 90 height 10
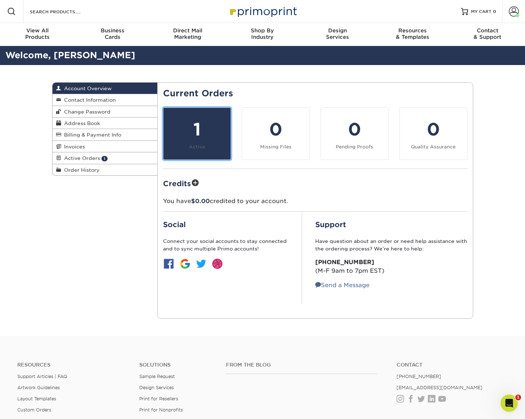
click at [201, 125] on div "1" at bounding box center [197, 130] width 59 height 26
